Goal: Information Seeking & Learning: Check status

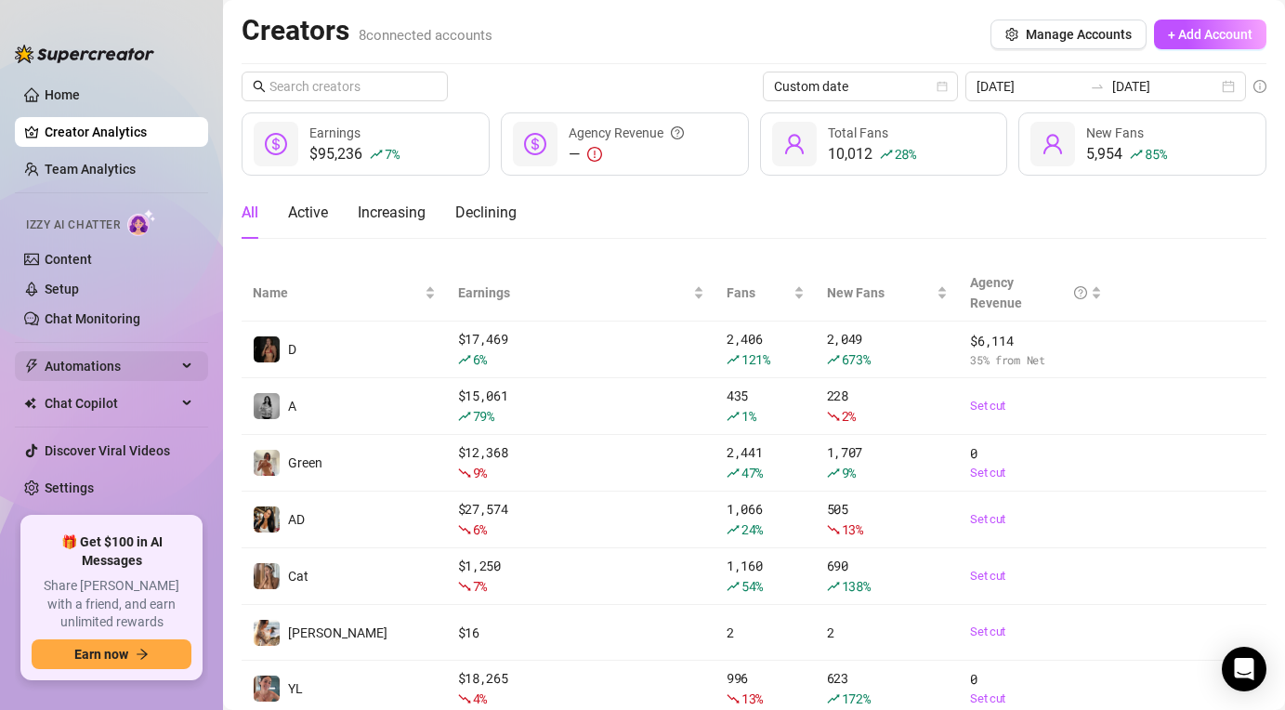
click at [59, 362] on span "Automations" at bounding box center [111, 366] width 132 height 30
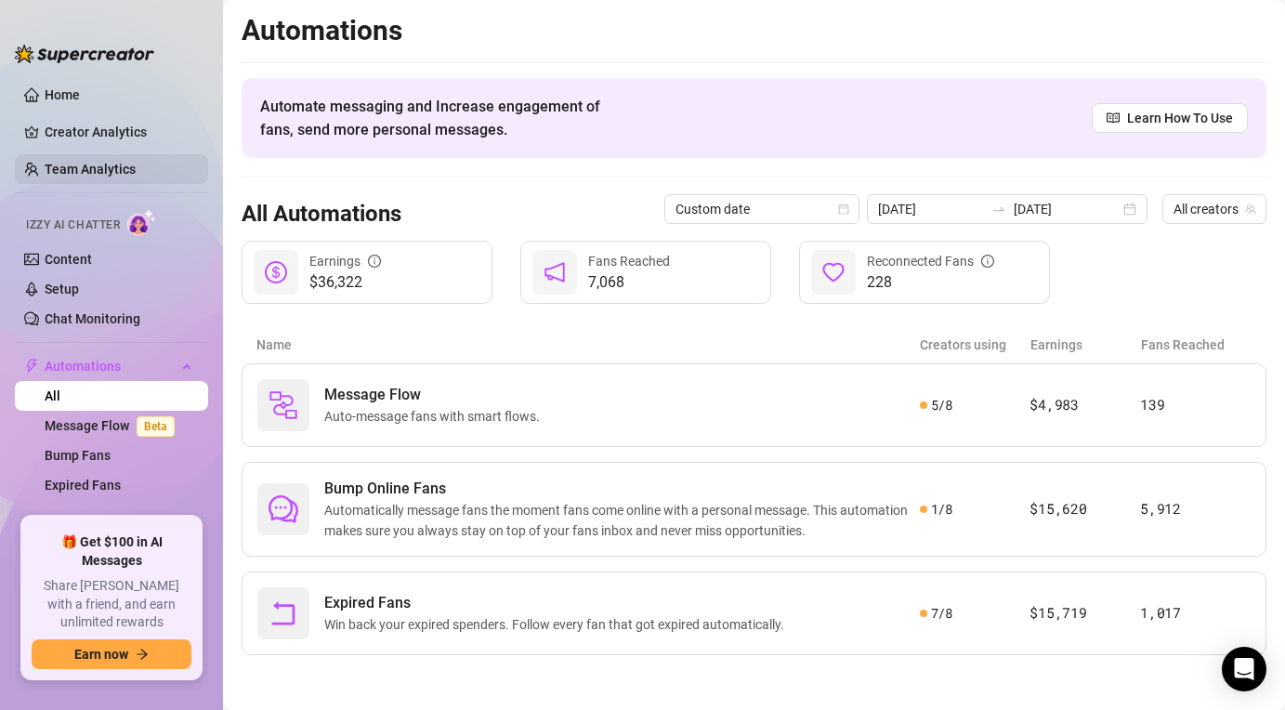
click at [76, 162] on link "Team Analytics" at bounding box center [90, 169] width 91 height 15
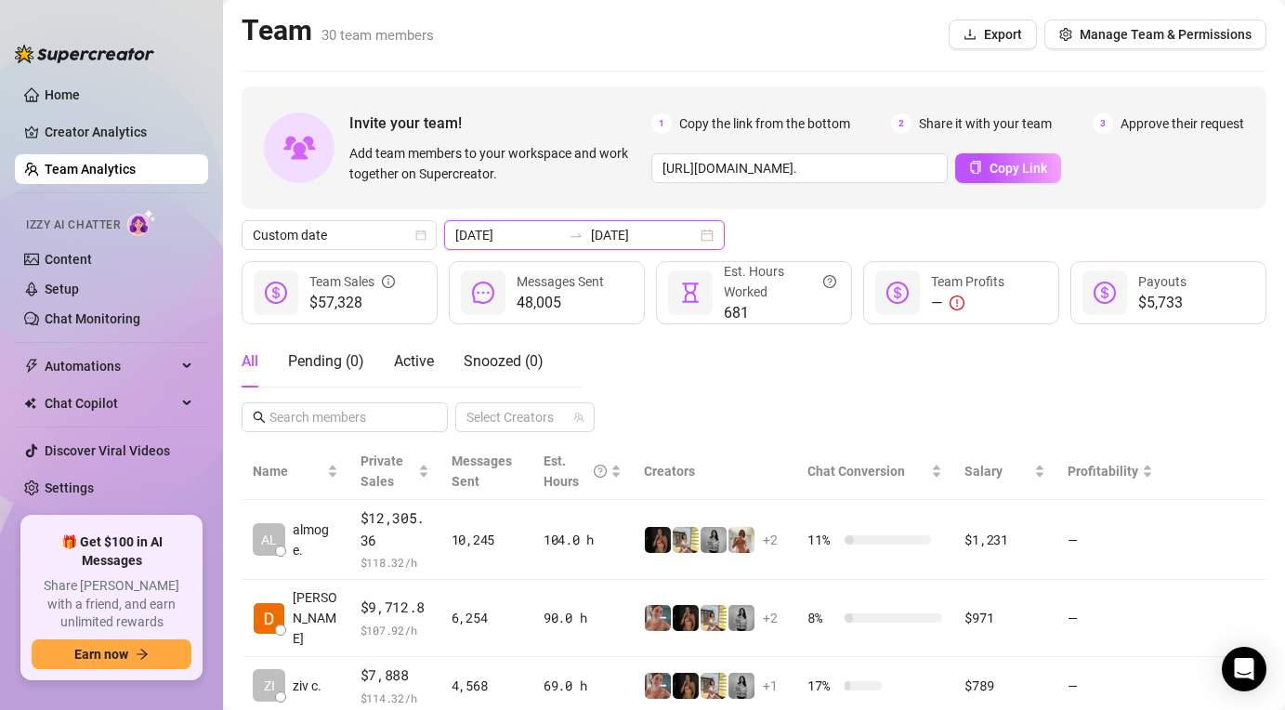
click at [591, 241] on input "[DATE]" at bounding box center [644, 235] width 106 height 20
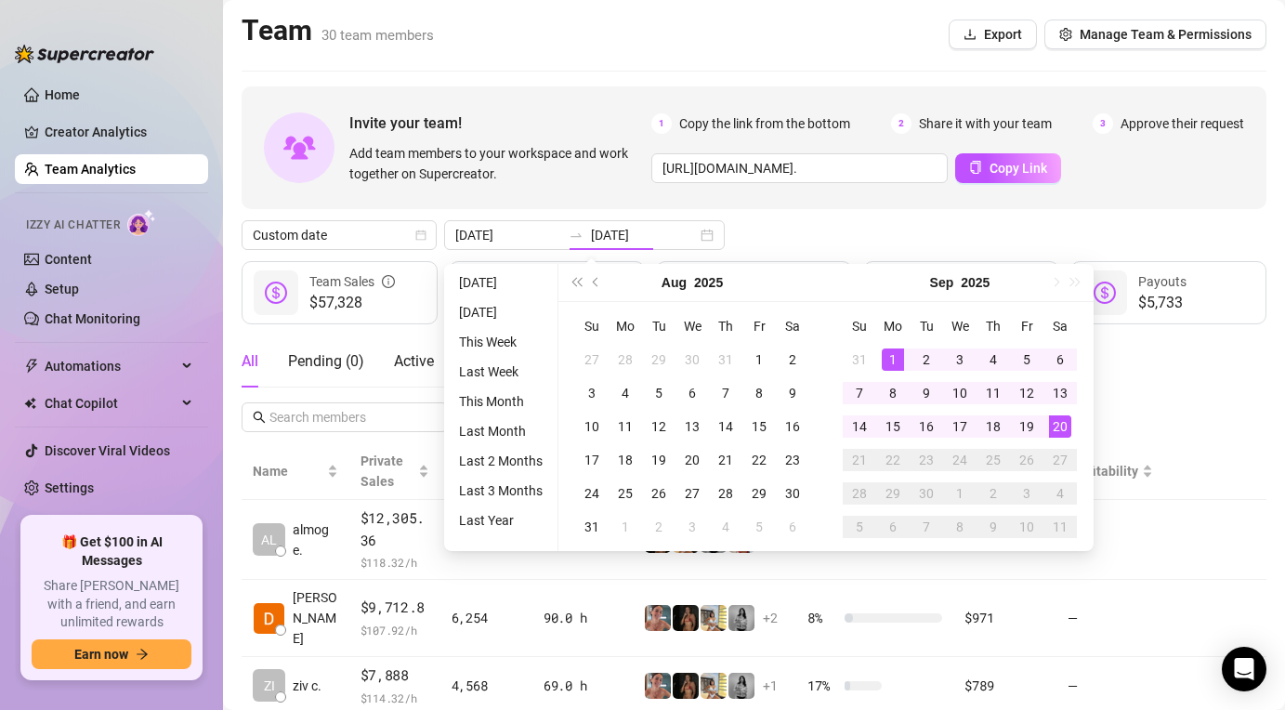
click at [827, 202] on div "Invite your team! Add team members to your workspace and work together on Super…" at bounding box center [754, 147] width 1025 height 123
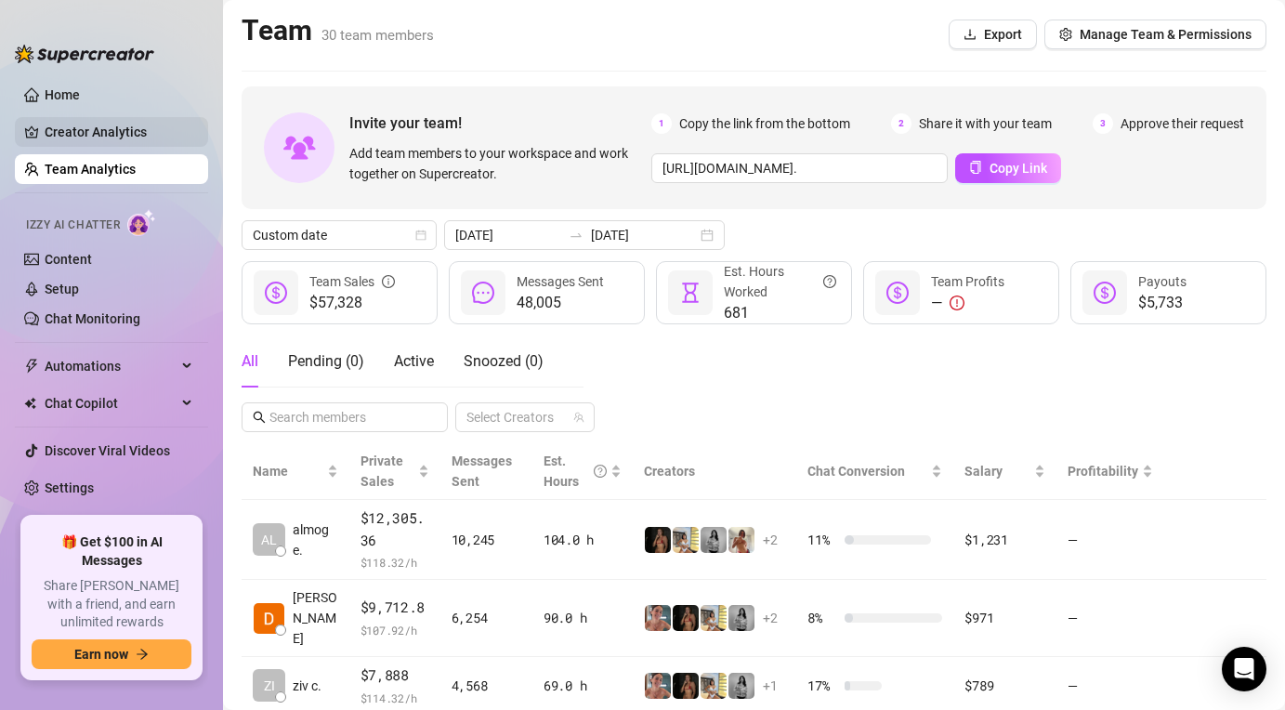
click at [118, 133] on link "Creator Analytics" at bounding box center [119, 132] width 149 height 30
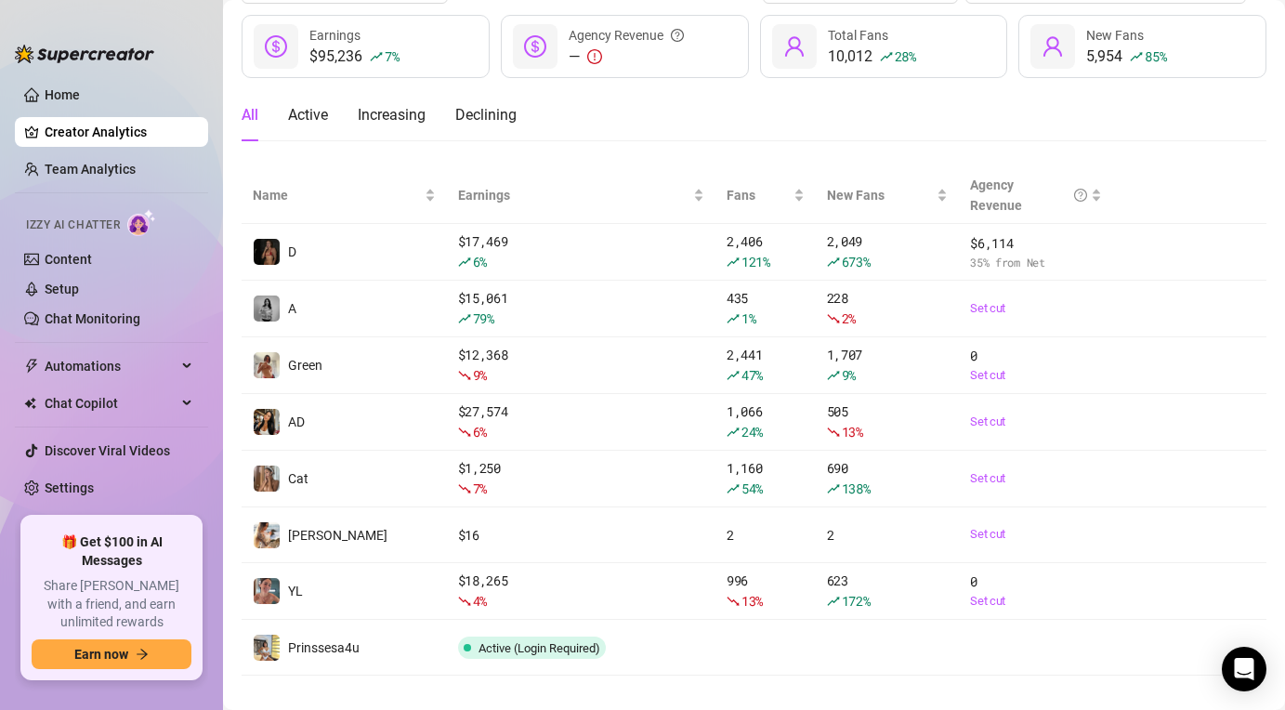
scroll to position [119, 0]
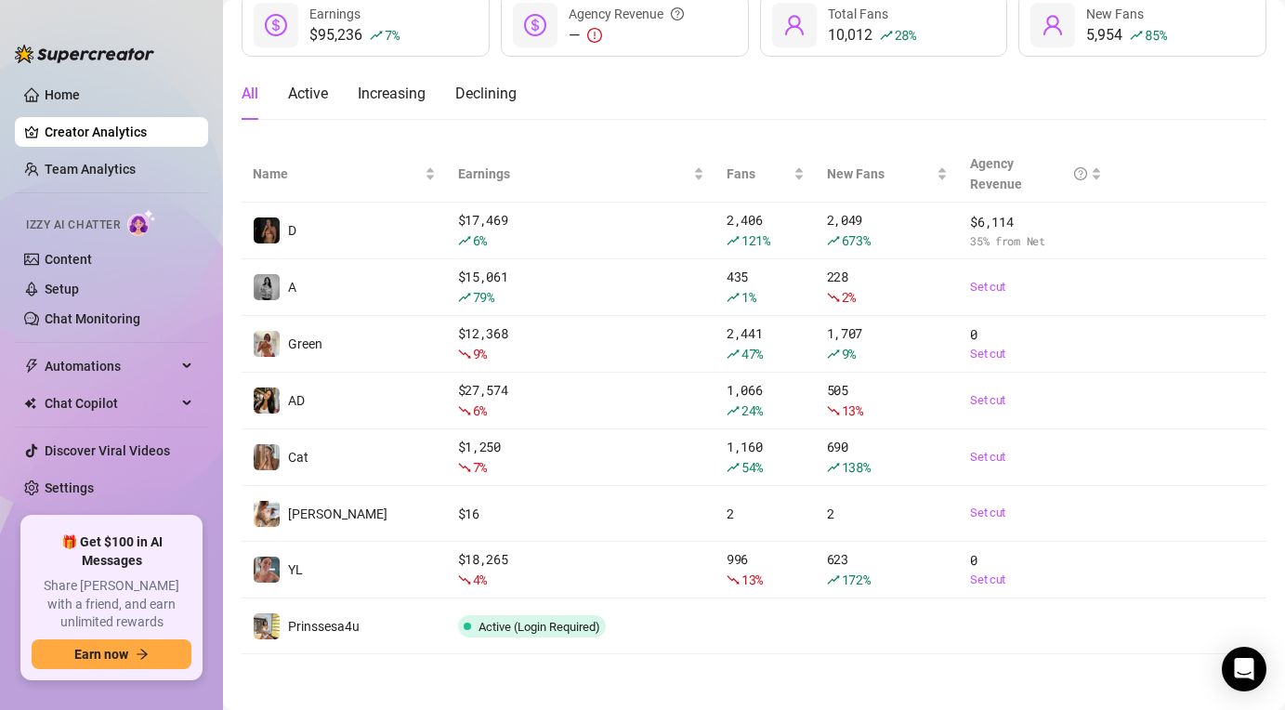
click at [669, 107] on div "All Active Increasing Declining" at bounding box center [754, 94] width 1025 height 52
click at [119, 175] on link "Team Analytics" at bounding box center [90, 169] width 91 height 15
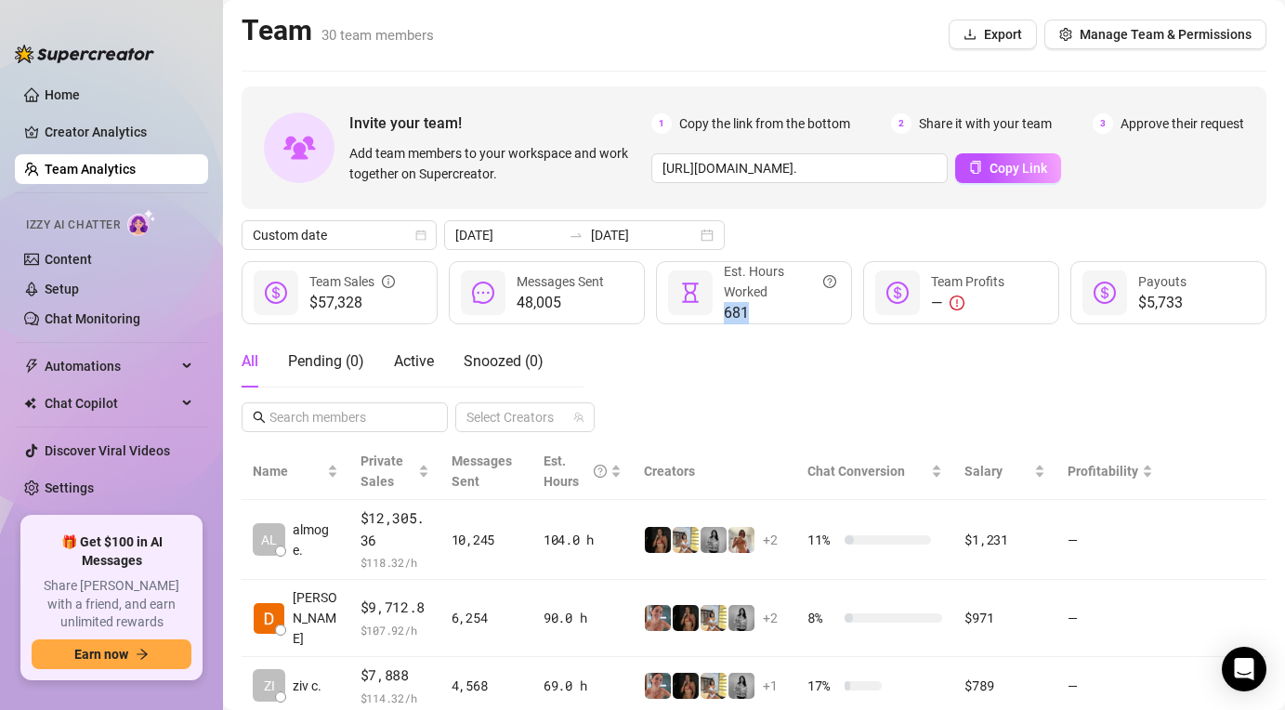
drag, startPoint x: 753, startPoint y: 323, endPoint x: 699, endPoint y: 319, distance: 55.0
click at [699, 319] on div "681 Est. Hours Worked" at bounding box center [754, 292] width 196 height 63
drag, startPoint x: 703, startPoint y: 318, endPoint x: 780, endPoint y: 323, distance: 77.3
click at [780, 323] on div "681 Est. Hours Worked" at bounding box center [754, 292] width 196 height 63
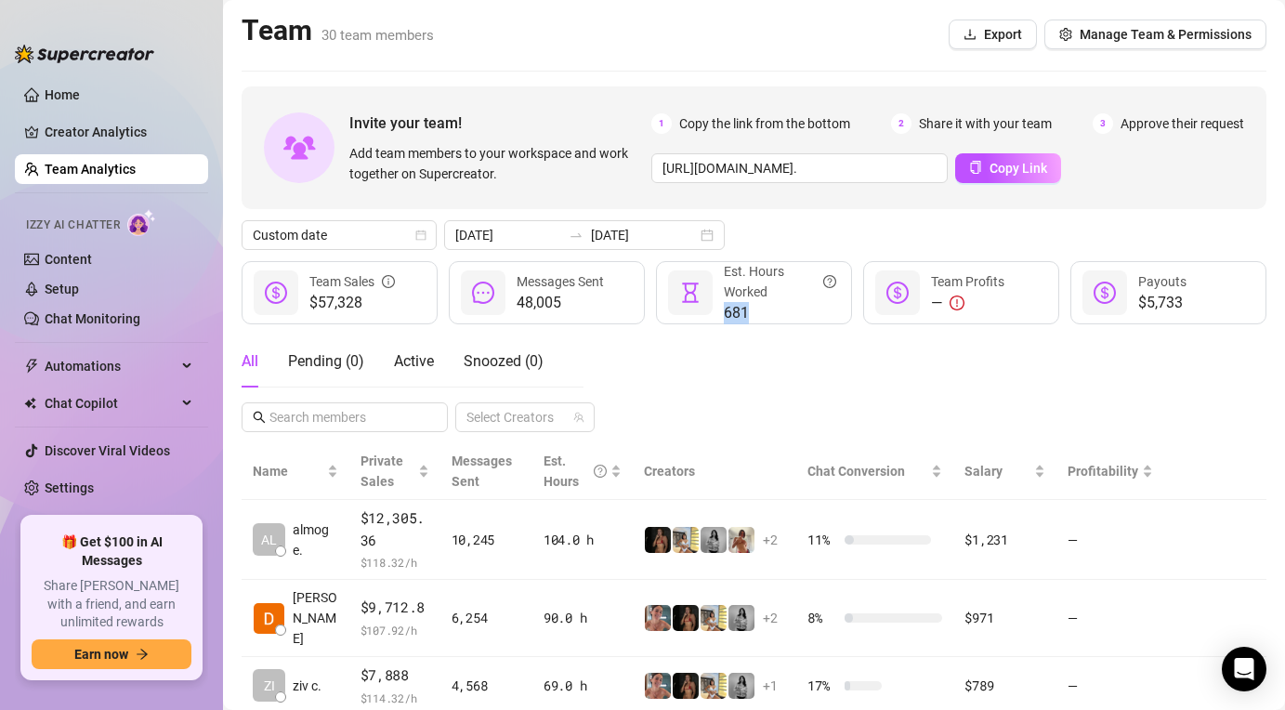
click at [780, 323] on span "681" at bounding box center [780, 313] width 112 height 22
click at [122, 121] on link "Creator Analytics" at bounding box center [119, 132] width 149 height 30
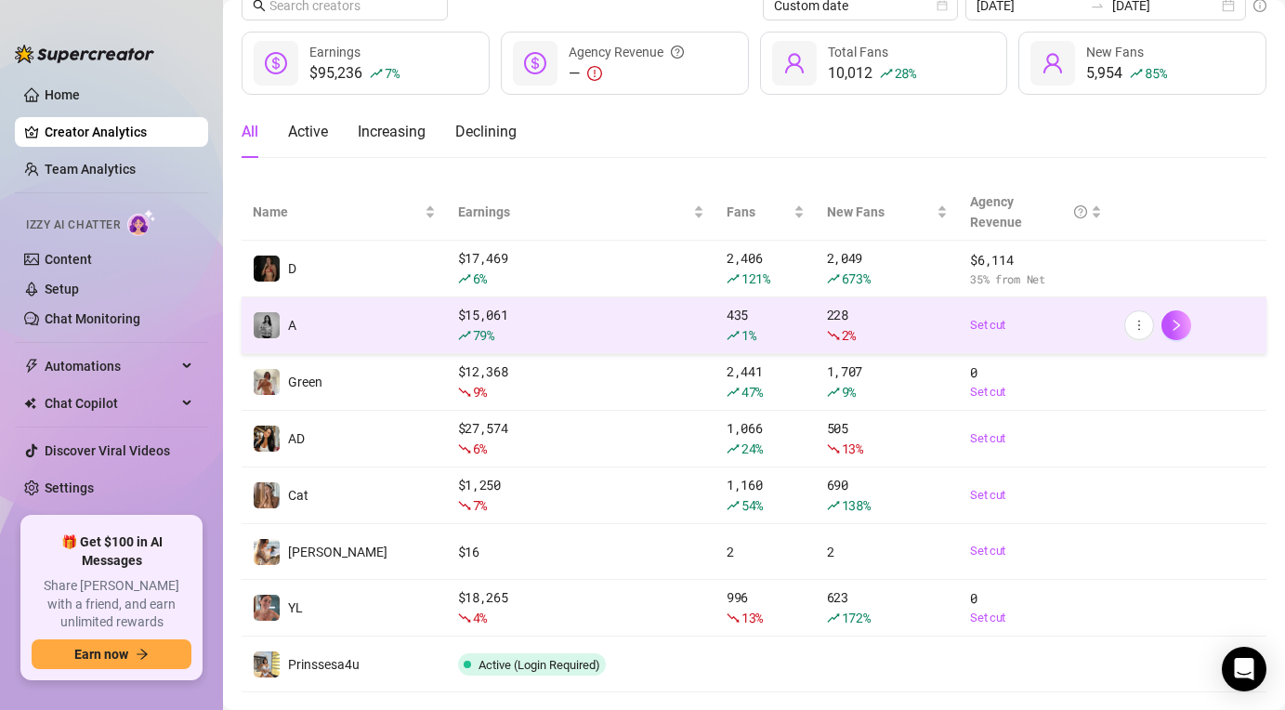
scroll to position [119, 0]
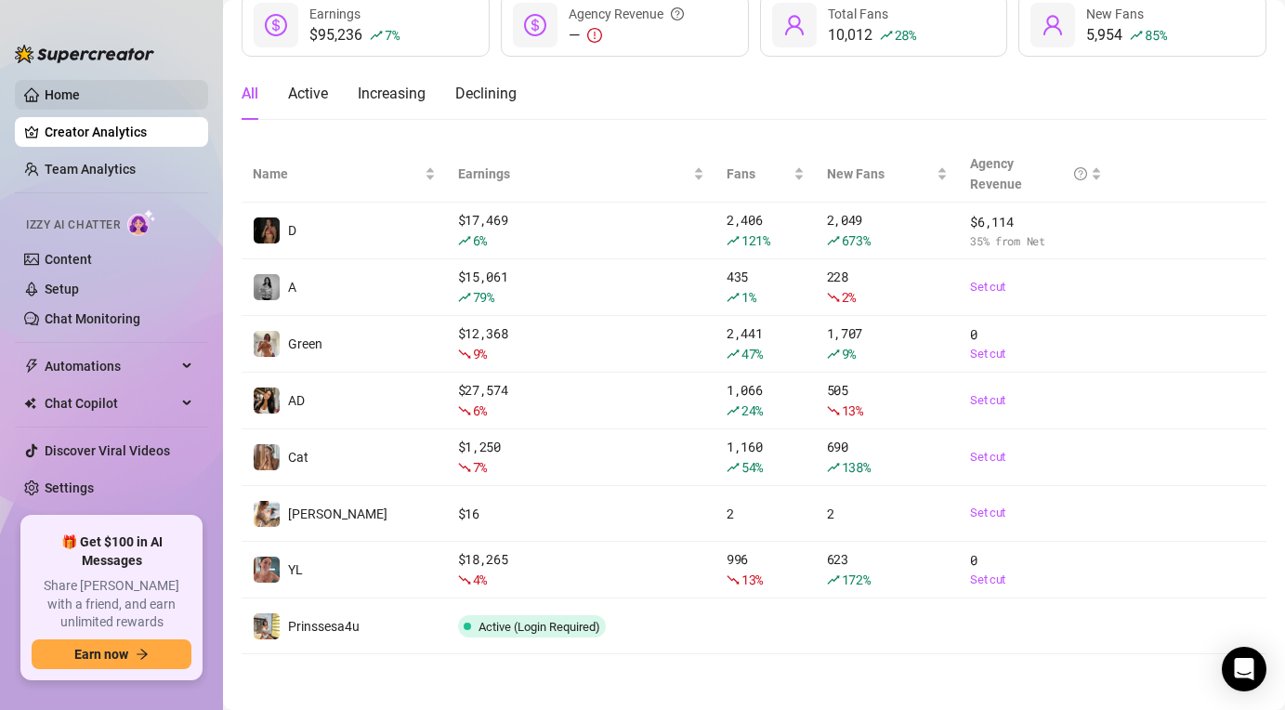
click at [77, 87] on link "Home" at bounding box center [62, 94] width 35 height 15
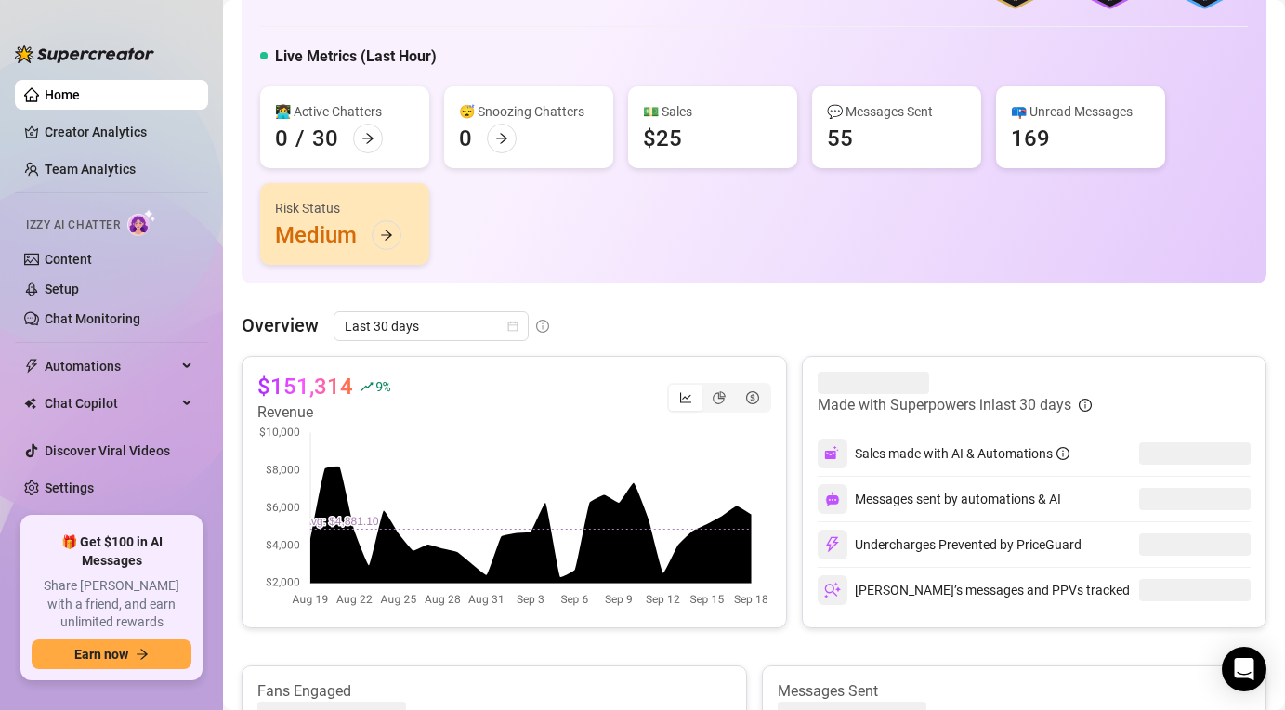
scroll to position [171, 0]
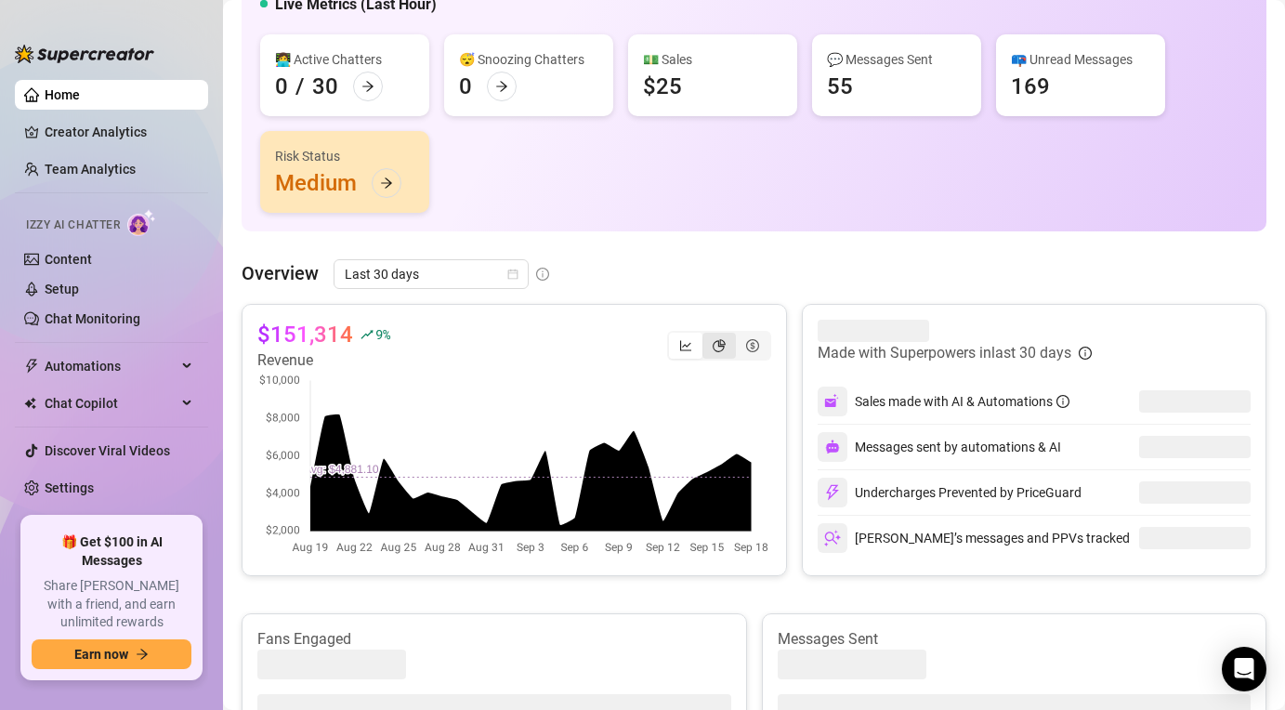
click at [719, 357] on div "segmented control" at bounding box center [718, 346] width 33 height 26
click at [707, 335] on input "segmented control" at bounding box center [707, 335] width 0 height 0
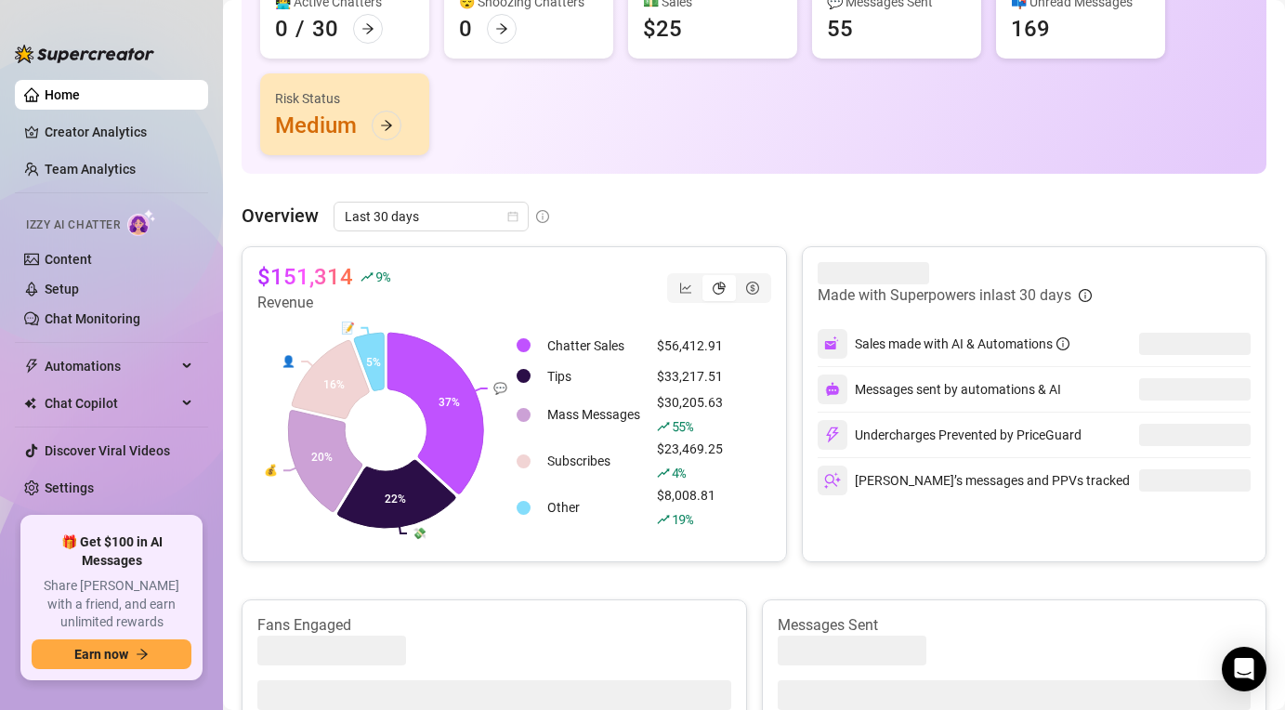
scroll to position [224, 0]
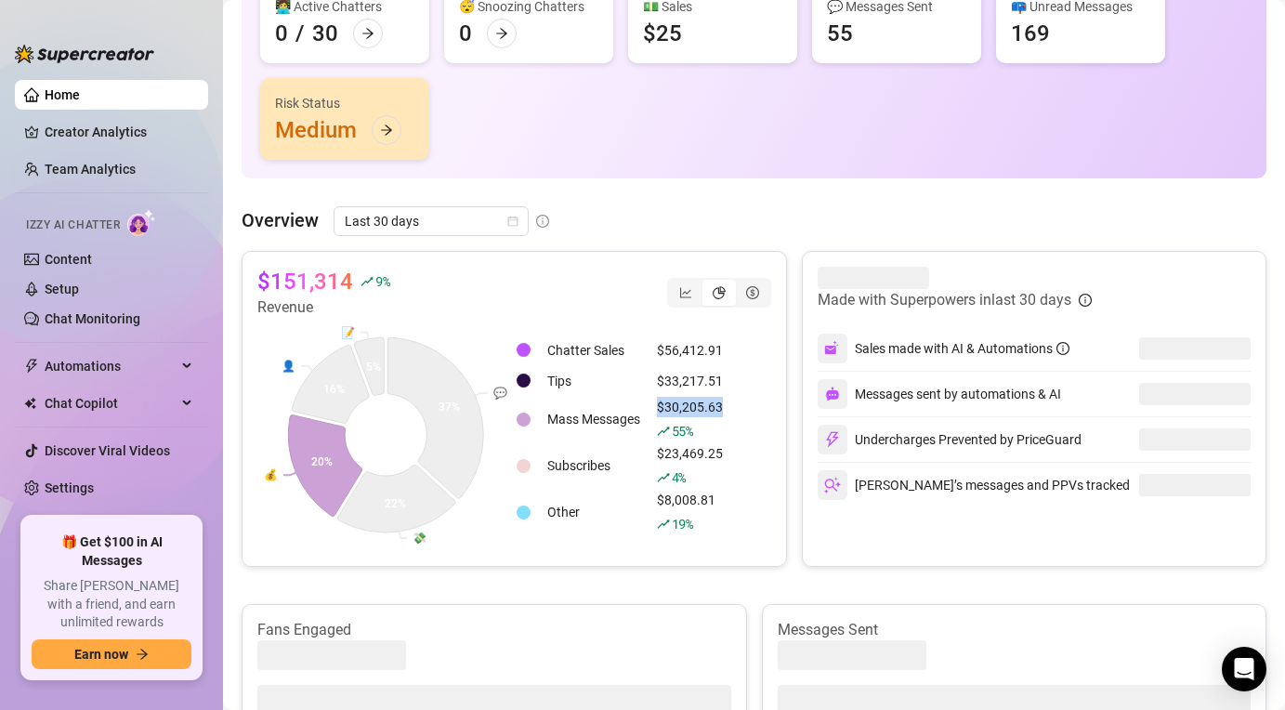
drag, startPoint x: 739, startPoint y: 404, endPoint x: 653, endPoint y: 404, distance: 85.5
click at [653, 404] on div "Chatter Sales $56,412.91 Tips $33,217.51 Mass Messages $30,205.63 55 % Subscrib…" at bounding box center [643, 435] width 257 height 232
click at [653, 404] on td "$30,205.63 55 %" at bounding box center [689, 419] width 81 height 45
drag, startPoint x: 730, startPoint y: 407, endPoint x: 657, endPoint y: 404, distance: 73.4
click at [657, 404] on table "Chatter Sales $56,412.91 Tips $33,217.51 Mass Messages $30,205.63 55 % Subscrib…" at bounding box center [623, 435] width 217 height 203
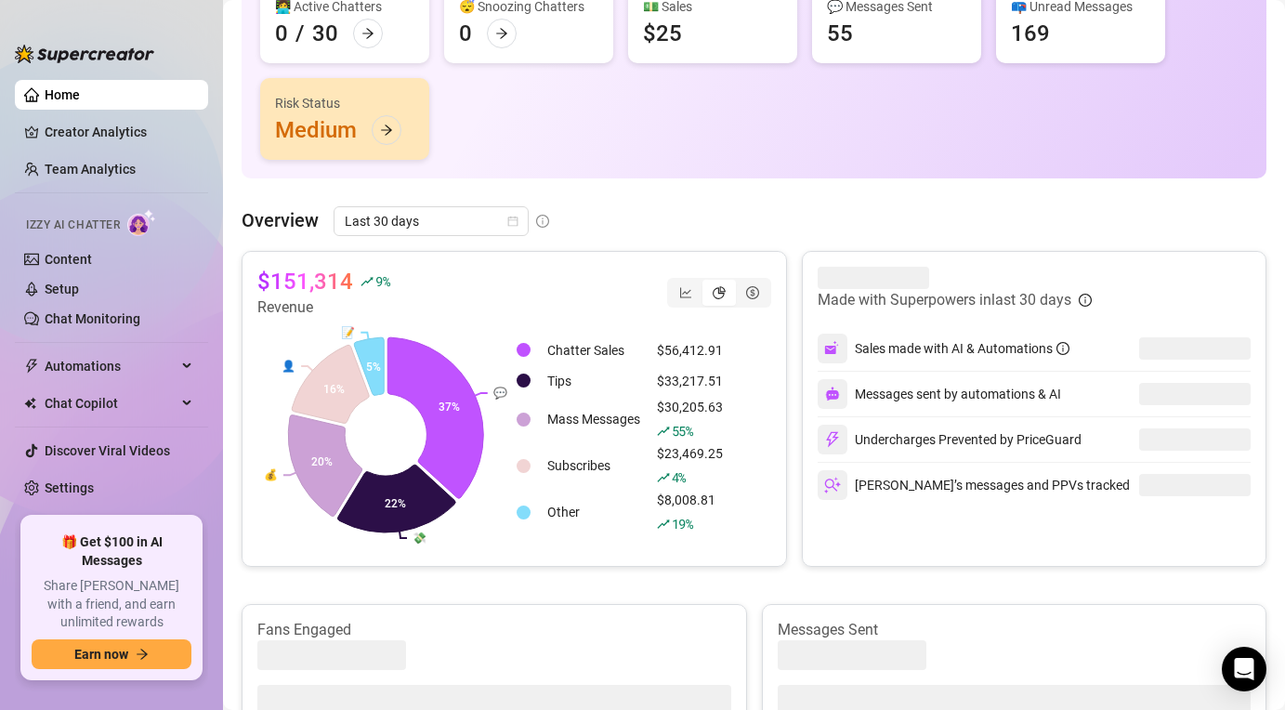
click at [747, 419] on div "Chatter Sales $56,412.91 Tips $33,217.51 Mass Messages $30,205.63 55 % Subscrib…" at bounding box center [643, 435] width 257 height 232
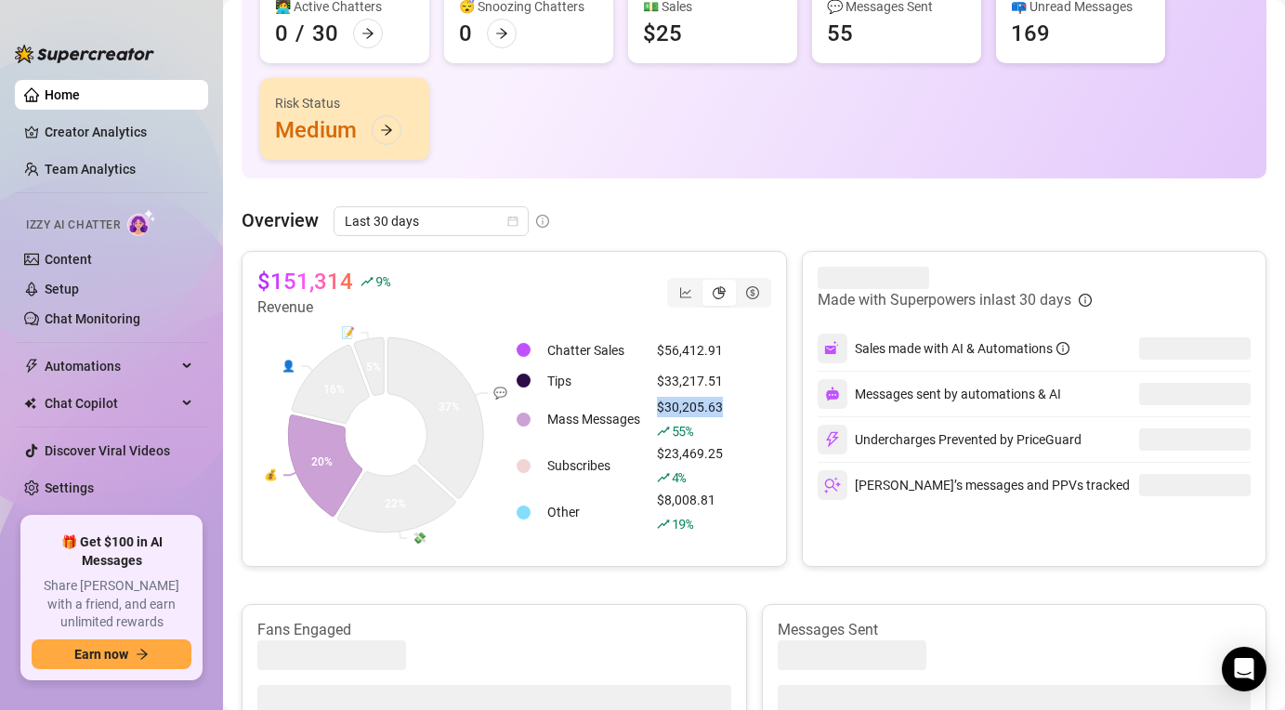
drag, startPoint x: 732, startPoint y: 408, endPoint x: 645, endPoint y: 410, distance: 87.3
click at [645, 410] on div "Chatter Sales $56,412.91 Tips $33,217.51 Mass Messages $30,205.63 55 % Subscrib…" at bounding box center [643, 435] width 257 height 232
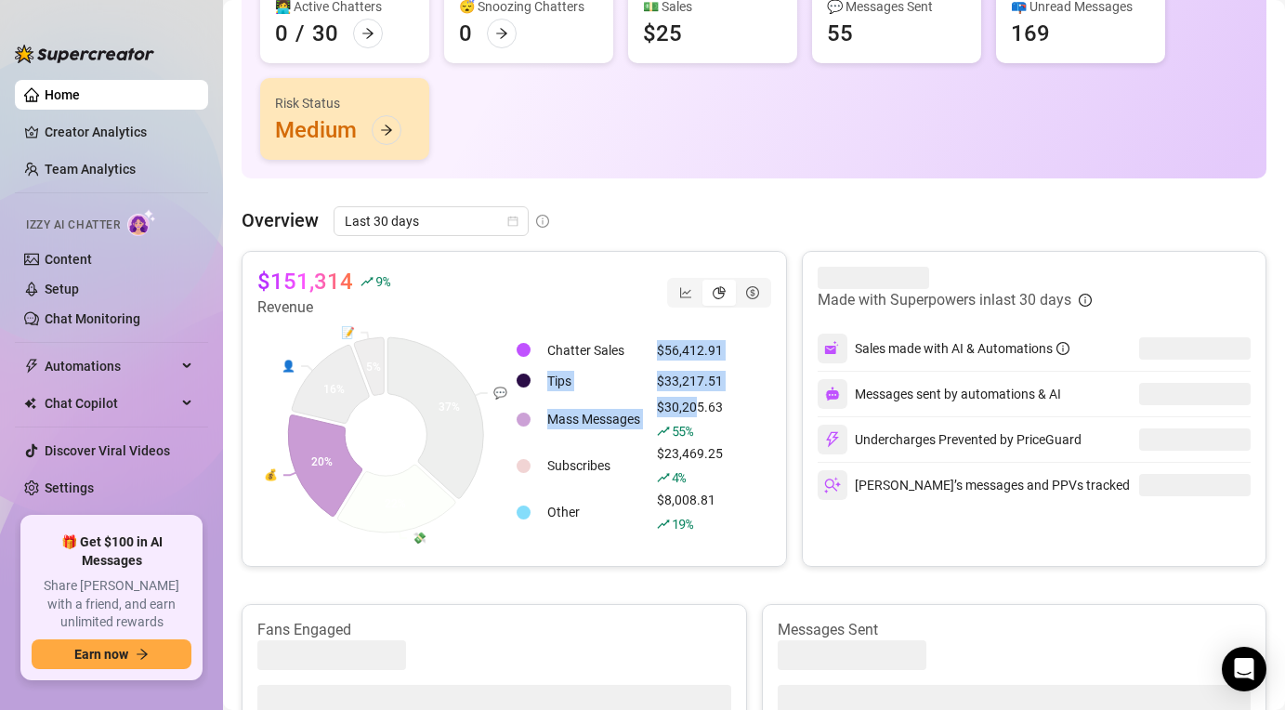
drag, startPoint x: 730, startPoint y: 334, endPoint x: 698, endPoint y: 412, distance: 84.5
click at [698, 412] on table "Chatter Sales $56,412.91 Tips $33,217.51 Mass Messages $30,205.63 55 % Subscrib…" at bounding box center [623, 435] width 217 height 203
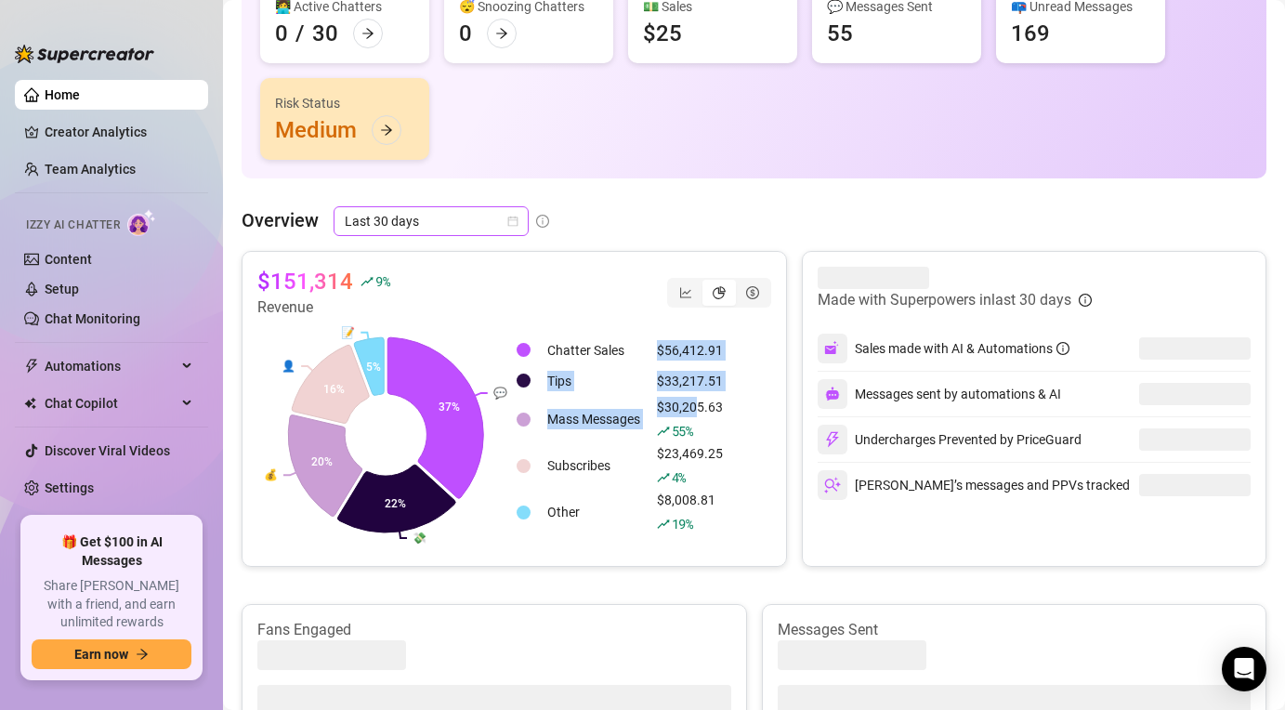
click at [412, 227] on span "Last 30 days" at bounding box center [431, 221] width 173 height 28
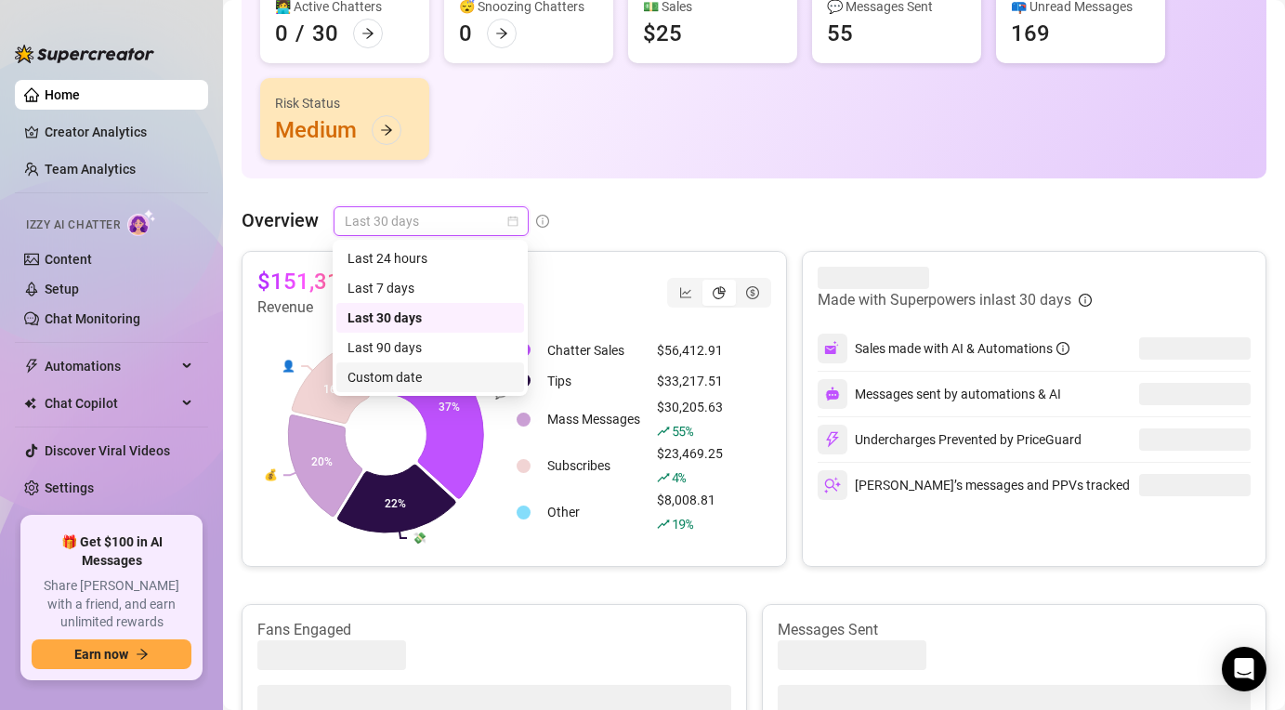
click at [404, 375] on div "Custom date" at bounding box center [429, 377] width 165 height 20
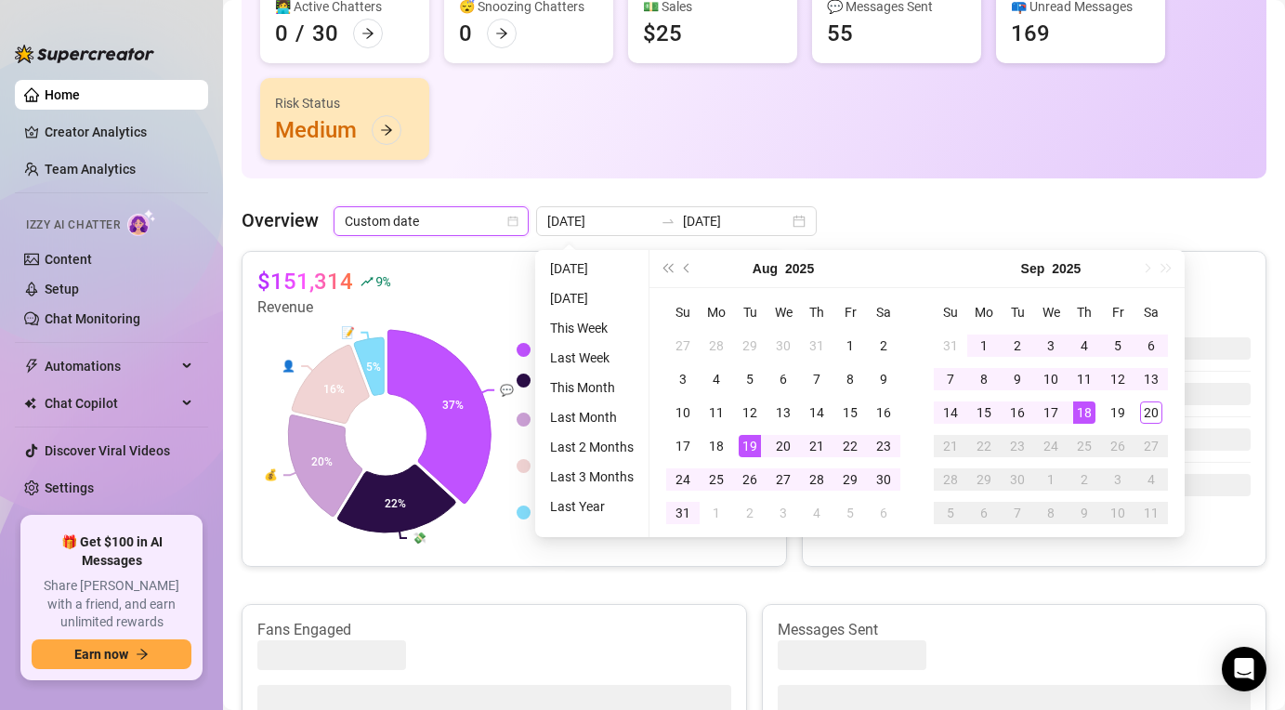
type input "[DATE]"
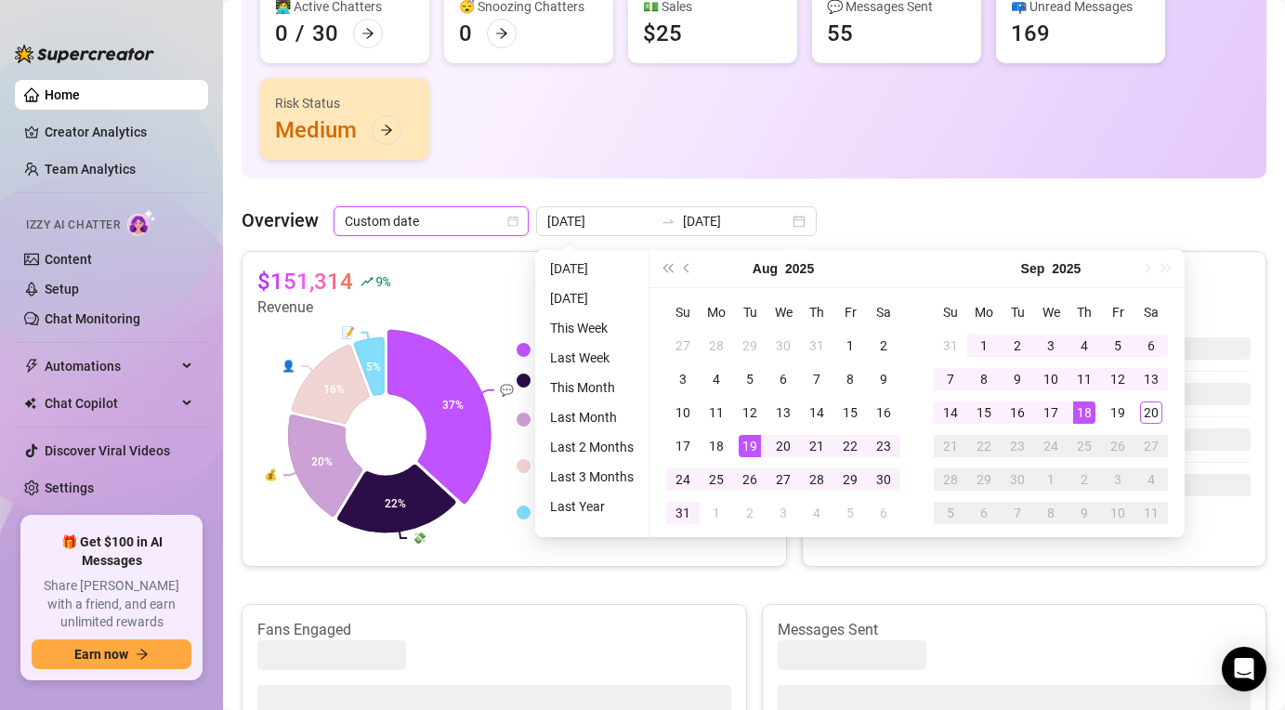
type input "[DATE]"
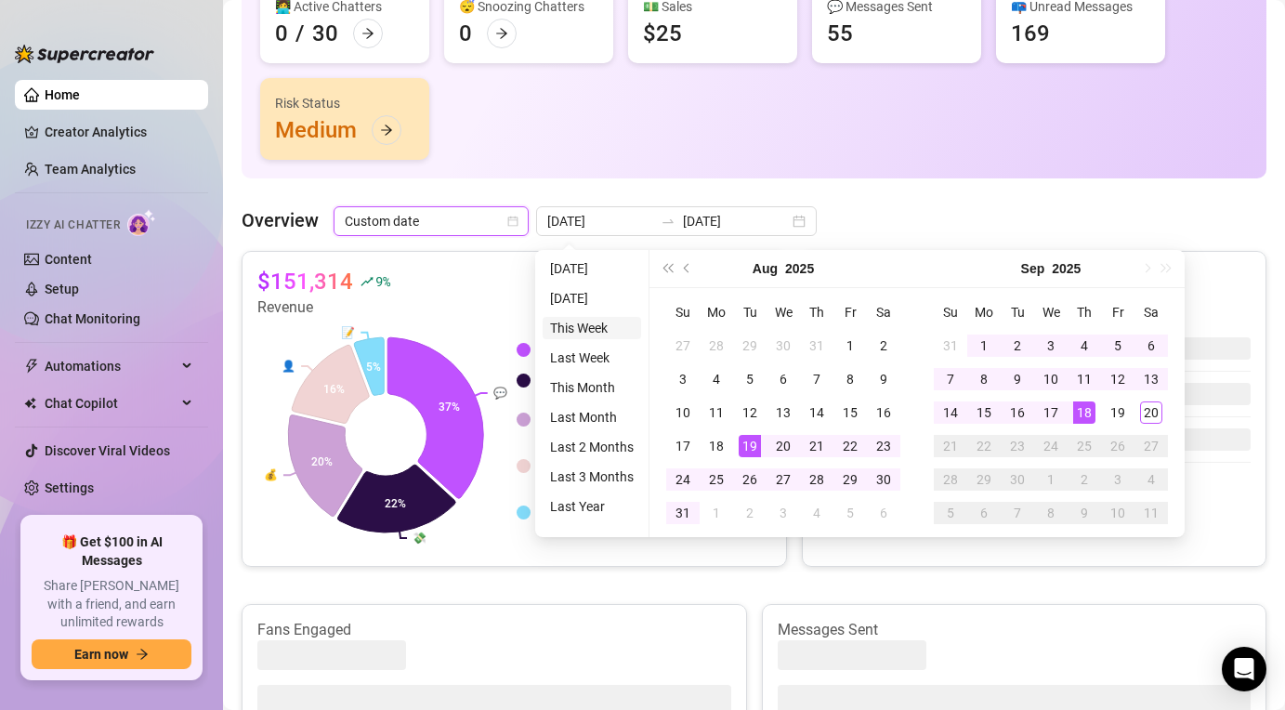
type input "[DATE]"
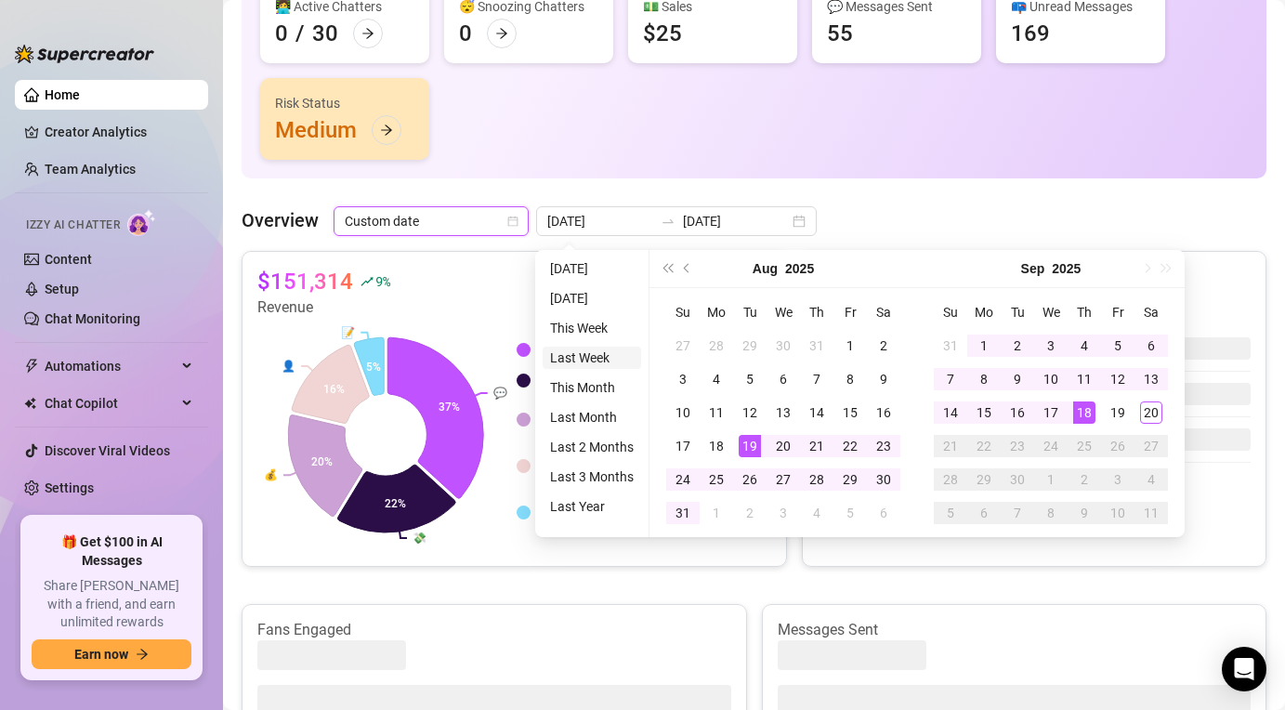
type input "[DATE]"
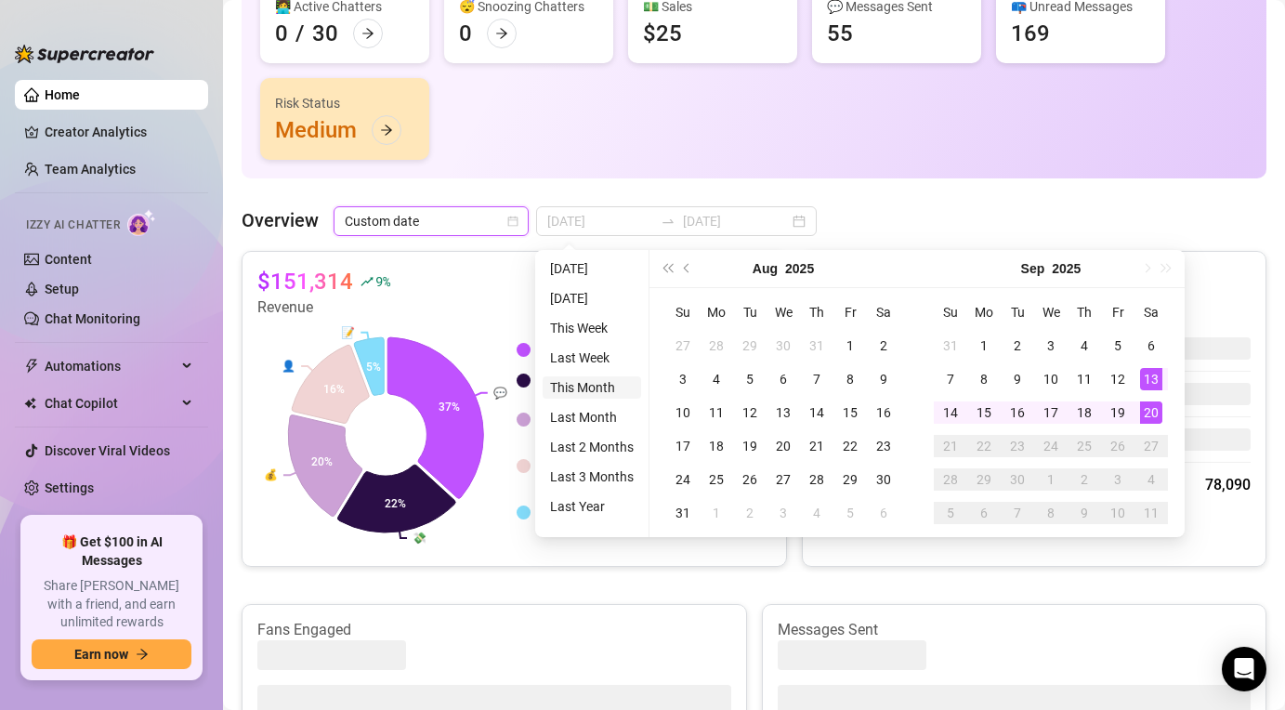
type input "[DATE]"
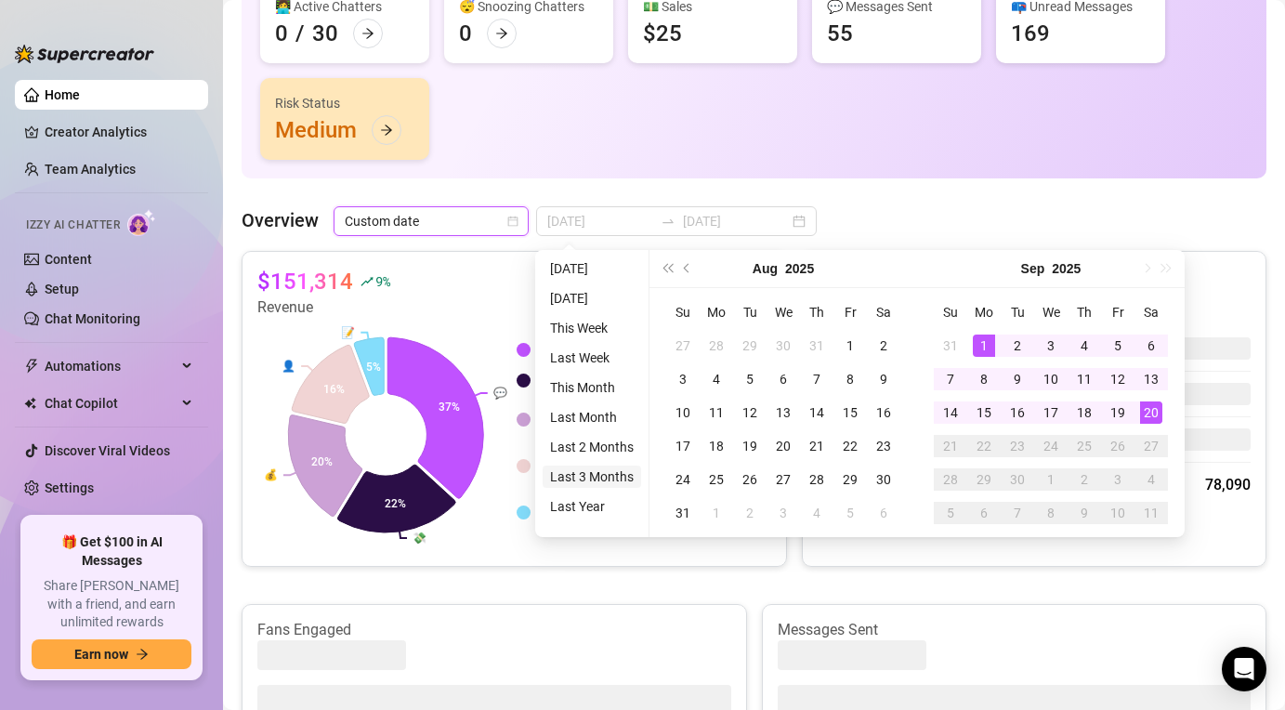
type input "[DATE]"
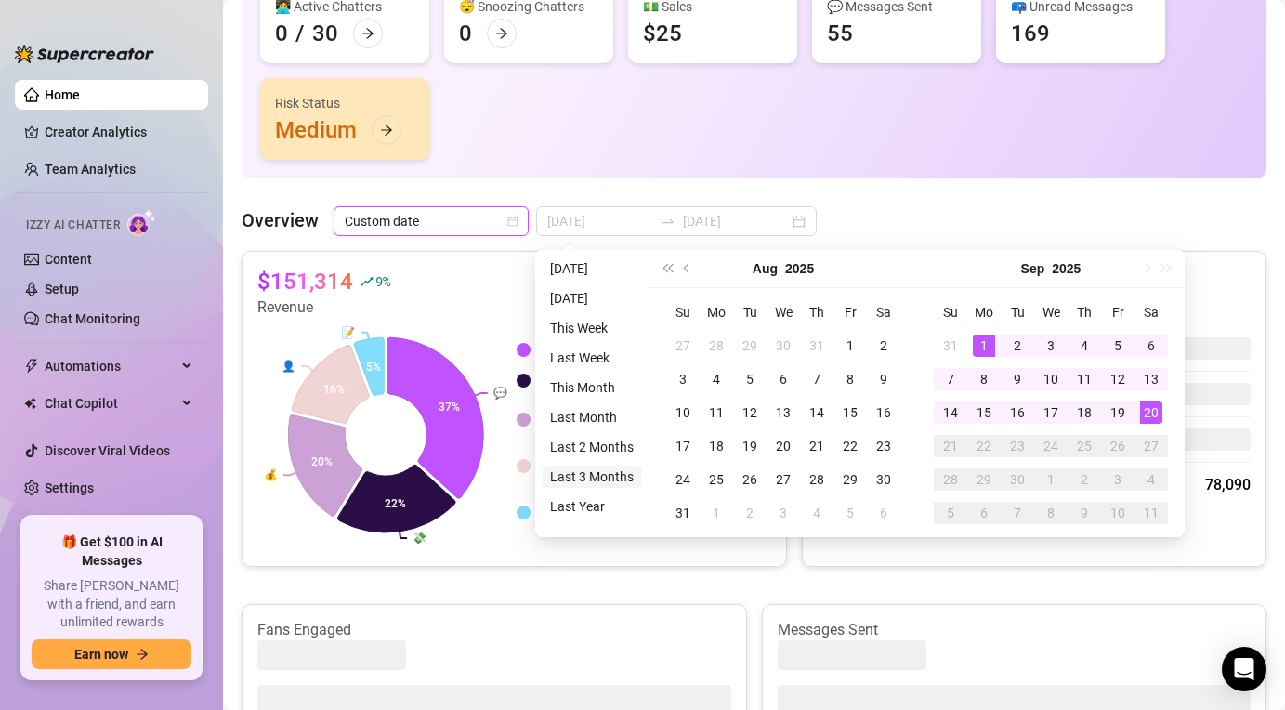
type input "[DATE]"
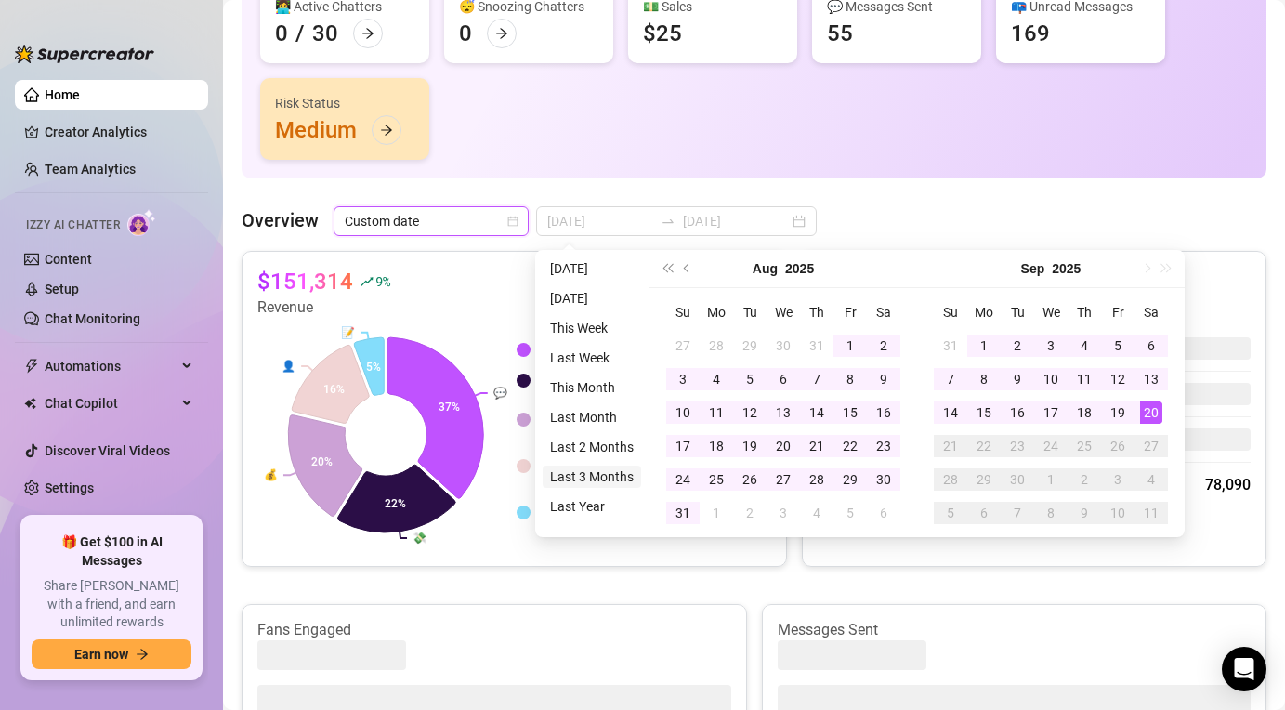
click at [586, 473] on li "Last 3 Months" at bounding box center [592, 476] width 98 height 22
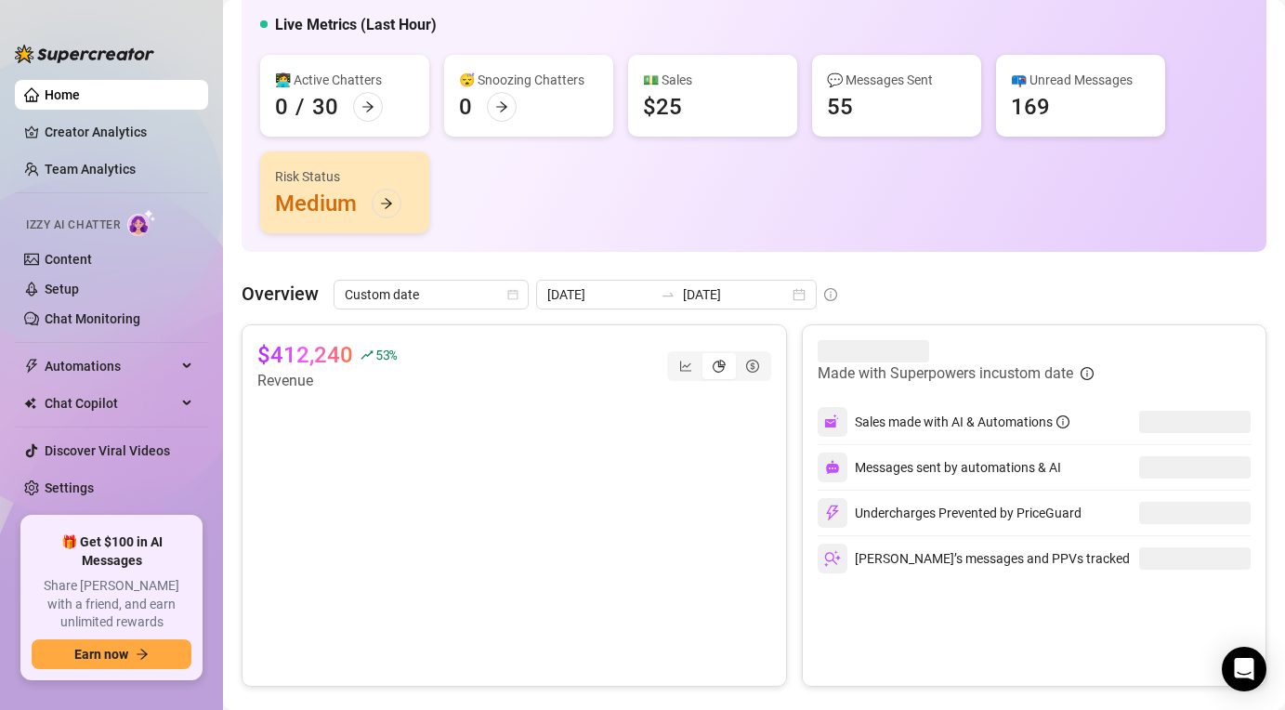
scroll to position [181, 0]
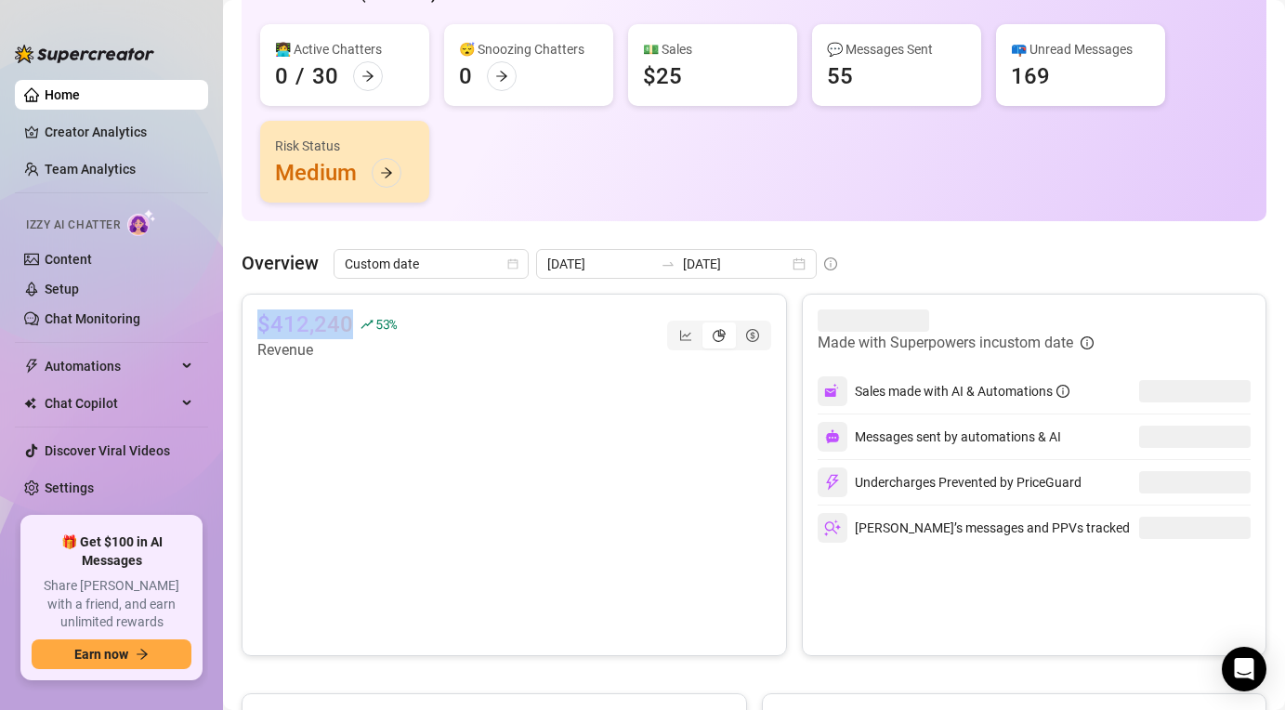
drag, startPoint x: 349, startPoint y: 326, endPoint x: 243, endPoint y: 329, distance: 105.9
click at [243, 329] on div "$412,240 53 % Revenue" at bounding box center [514, 475] width 545 height 362
